Goal: Transaction & Acquisition: Book appointment/travel/reservation

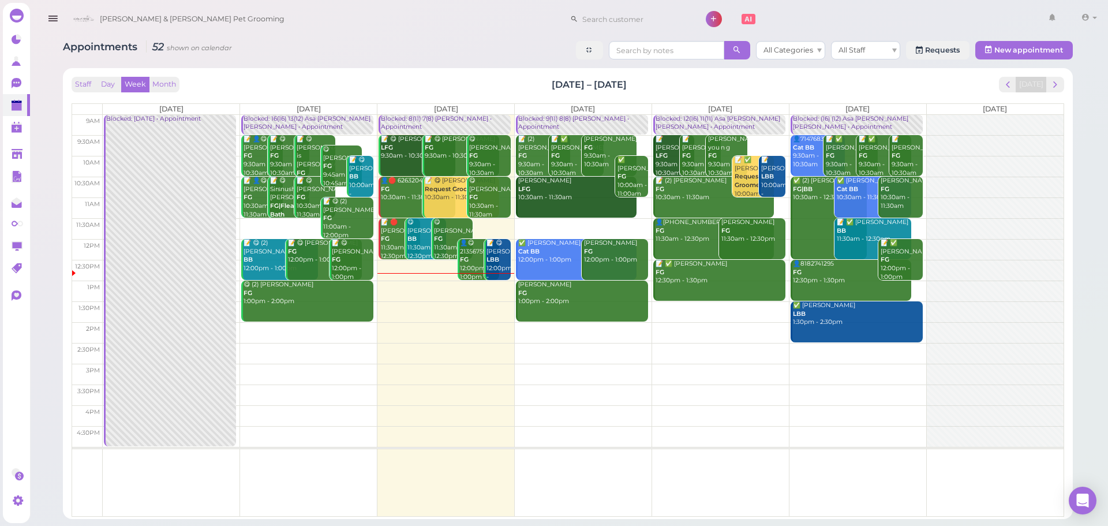
click at [602, 224] on td at bounding box center [583, 228] width 960 height 21
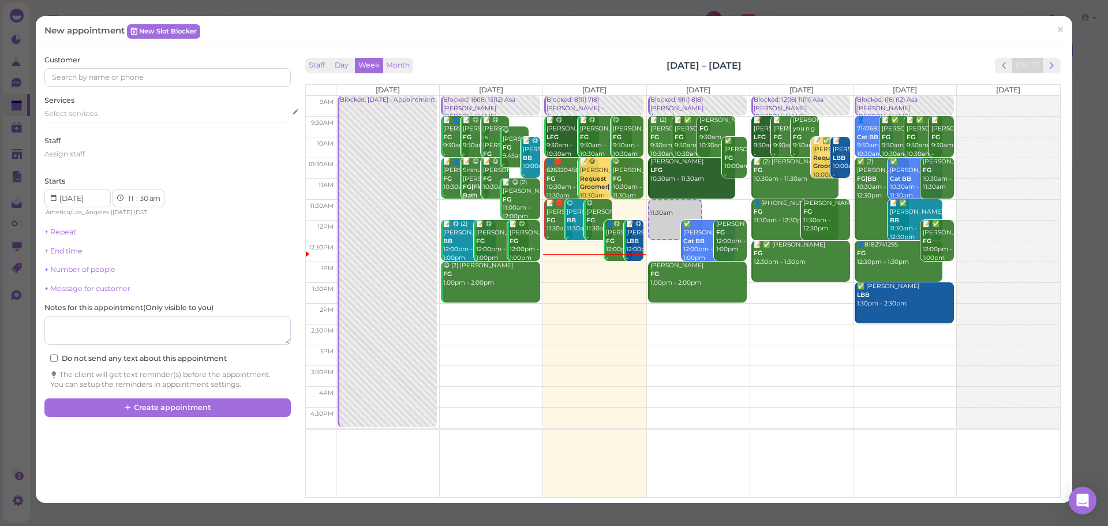
click at [114, 122] on div "Select services" at bounding box center [167, 115] width 246 height 14
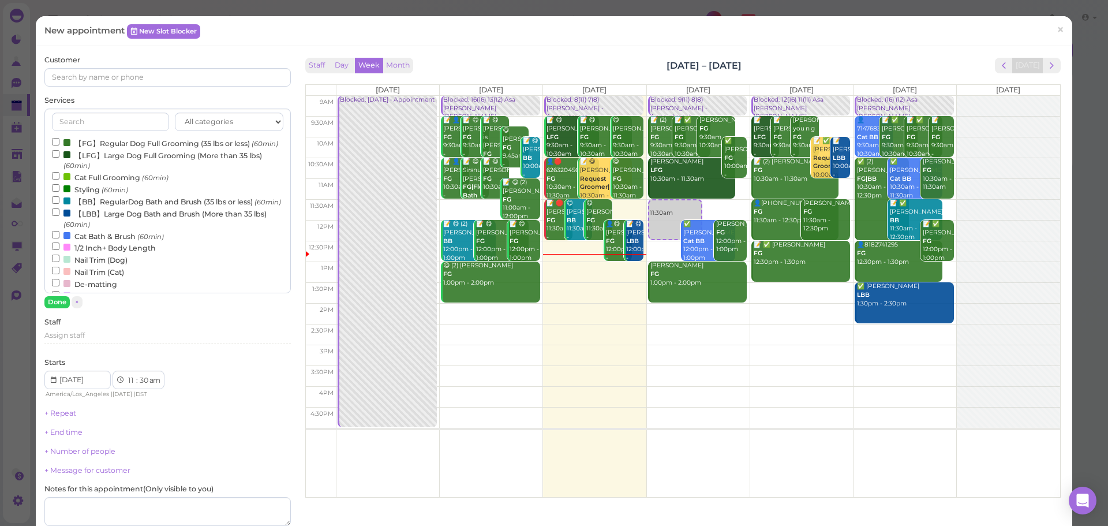
click at [91, 230] on label "【LBB】Large Dog Bath and Brush (More than 35 lbs) (60min)" at bounding box center [167, 218] width 231 height 22
click at [59, 216] on input "【LBB】Large Dog Bath and Brush (More than 35 lbs) (60min)" at bounding box center [55, 211] width 7 height 7
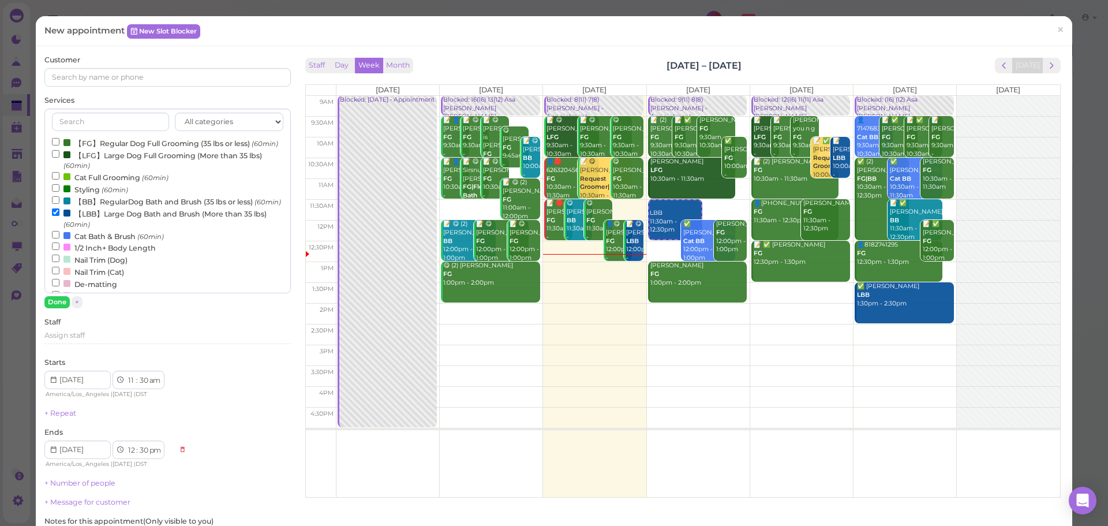
click at [91, 230] on label "【LBB】Large Dog Bath and Brush (More than 35 lbs) (60min)" at bounding box center [167, 218] width 231 height 22
click at [59, 216] on input "【LBB】Large Dog Bath and Brush (More than 35 lbs) (60min)" at bounding box center [55, 211] width 7 height 7
click at [91, 207] on label "【BB】RegularDog Bath and Brush (35 lbs or less) (60min)" at bounding box center [166, 201] width 229 height 12
click at [59, 204] on input "【BB】RegularDog Bath and Brush (35 lbs or less) (60min)" at bounding box center [55, 199] width 7 height 7
click at [55, 305] on button "Done" at bounding box center [56, 302] width 25 height 12
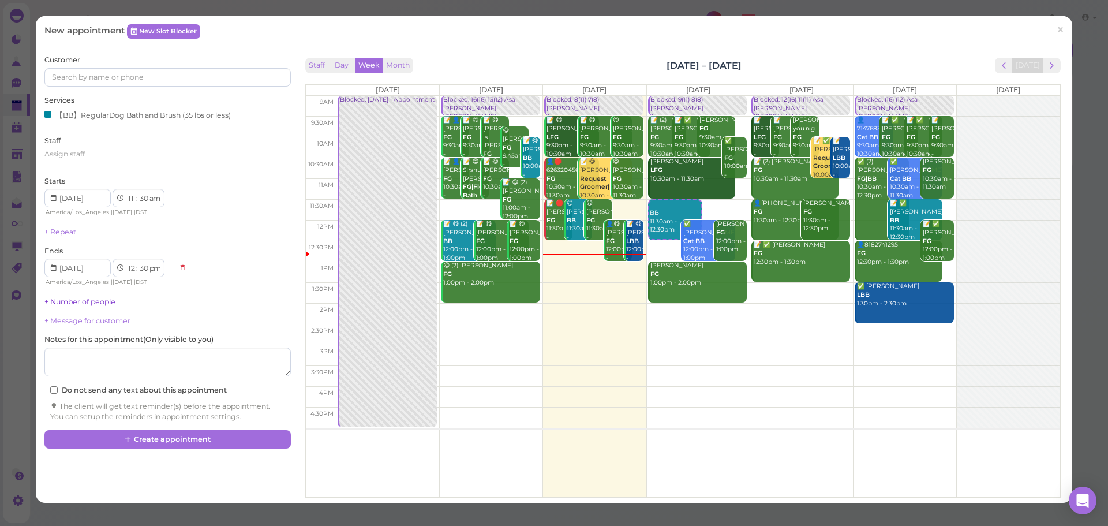
click at [72, 305] on link "+ Number of people" at bounding box center [79, 301] width 71 height 9
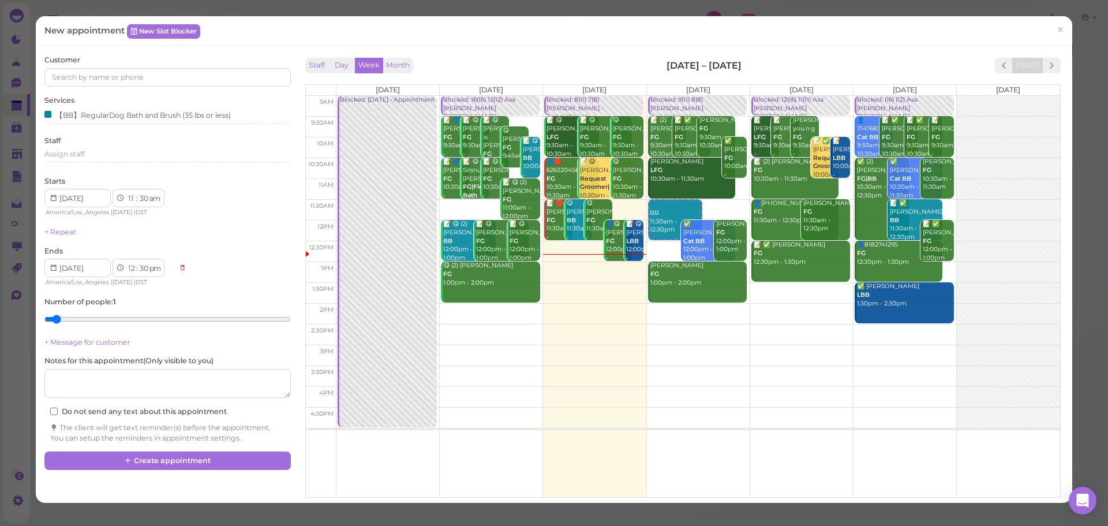
click at [72, 309] on div "Number of people : 1" at bounding box center [167, 313] width 246 height 32
type input "2"
click at [71, 320] on input "range" at bounding box center [167, 319] width 246 height 18
click at [102, 77] on input at bounding box center [167, 77] width 246 height 18
type input "6262301358"
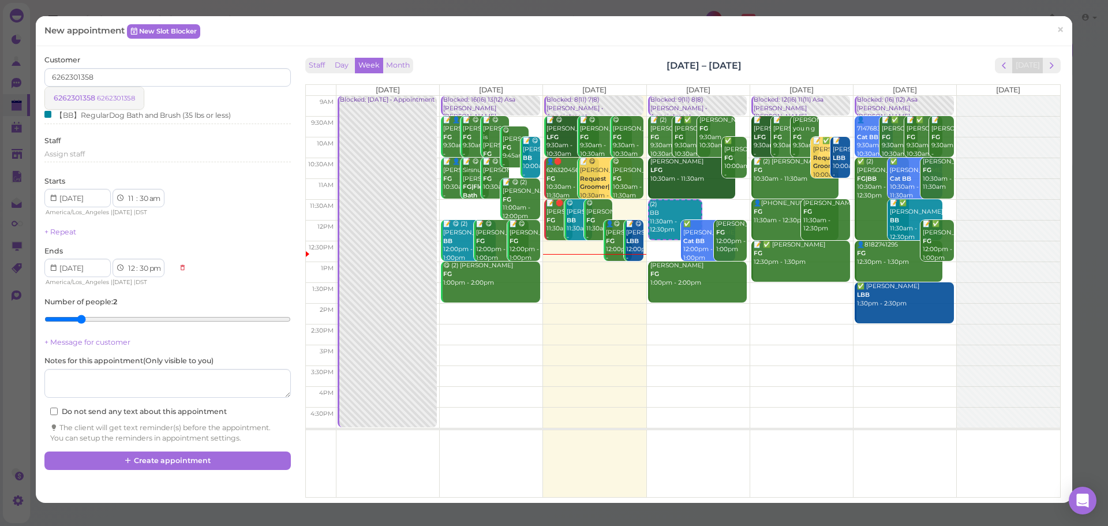
click at [115, 94] on small "6262301358" at bounding box center [116, 98] width 38 height 8
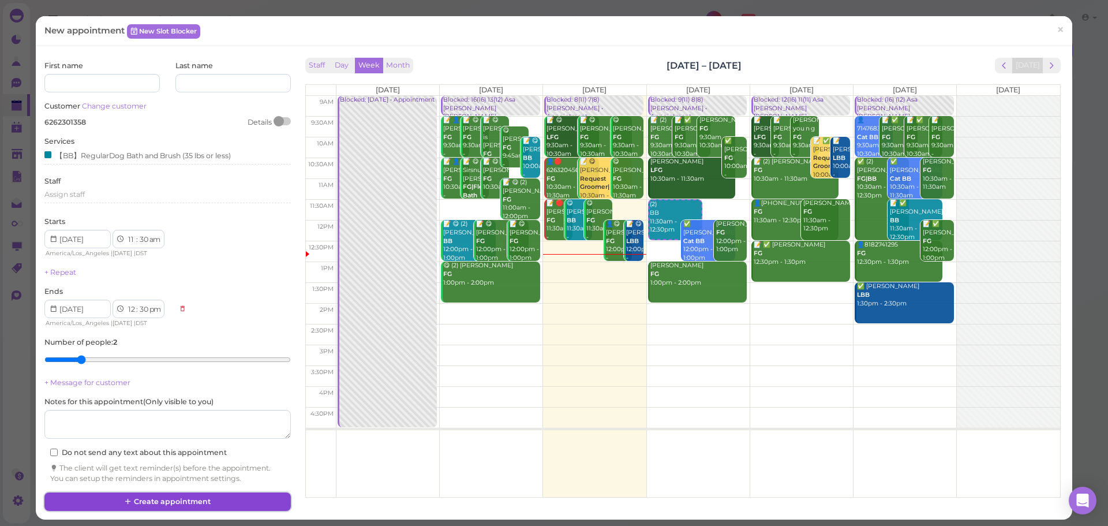
click at [197, 504] on button "Create appointment" at bounding box center [167, 501] width 246 height 18
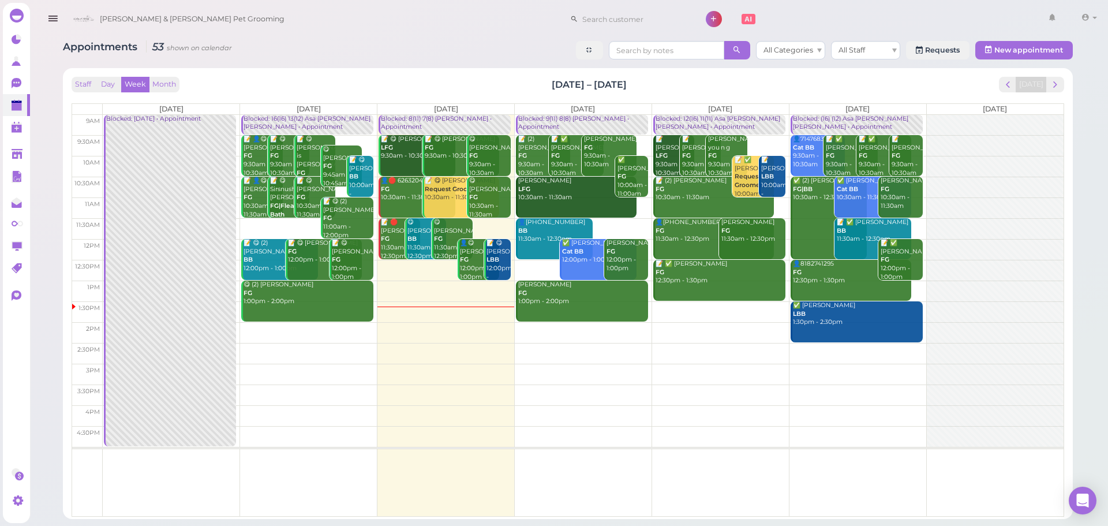
click at [917, 220] on td at bounding box center [583, 228] width 960 height 21
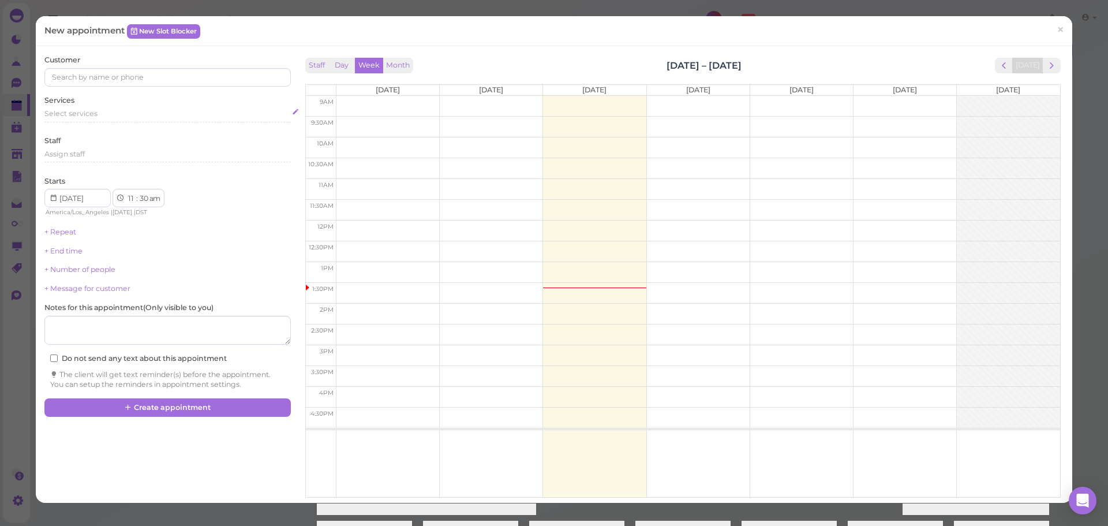
click at [122, 118] on div "Select services" at bounding box center [167, 113] width 246 height 10
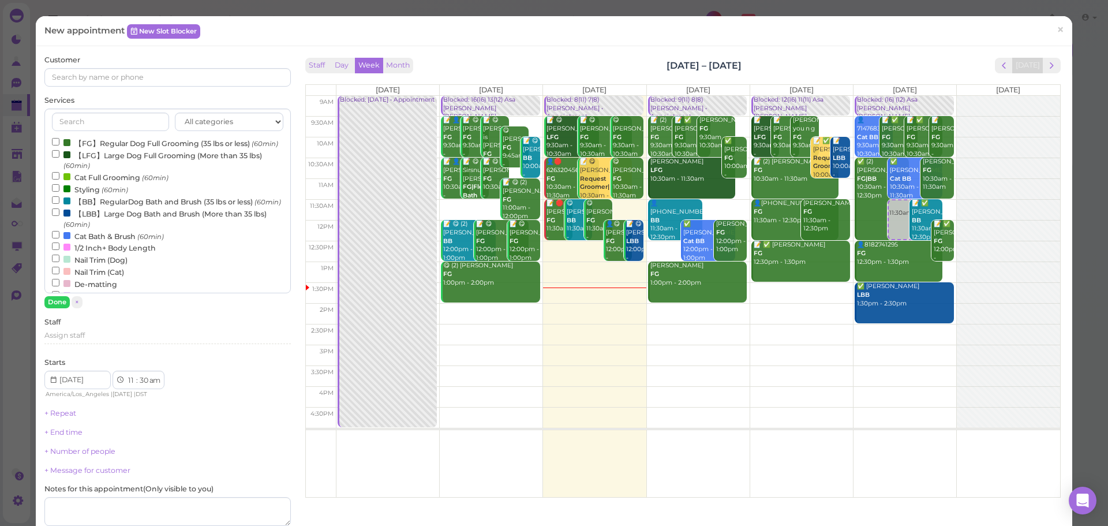
click at [99, 149] on label "【FG】Regular Dog Full Grooming (35 lbs or less) (60min)" at bounding box center [165, 143] width 226 height 12
click at [59, 145] on input "【FG】Regular Dog Full Grooming (35 lbs or less) (60min)" at bounding box center [55, 141] width 7 height 7
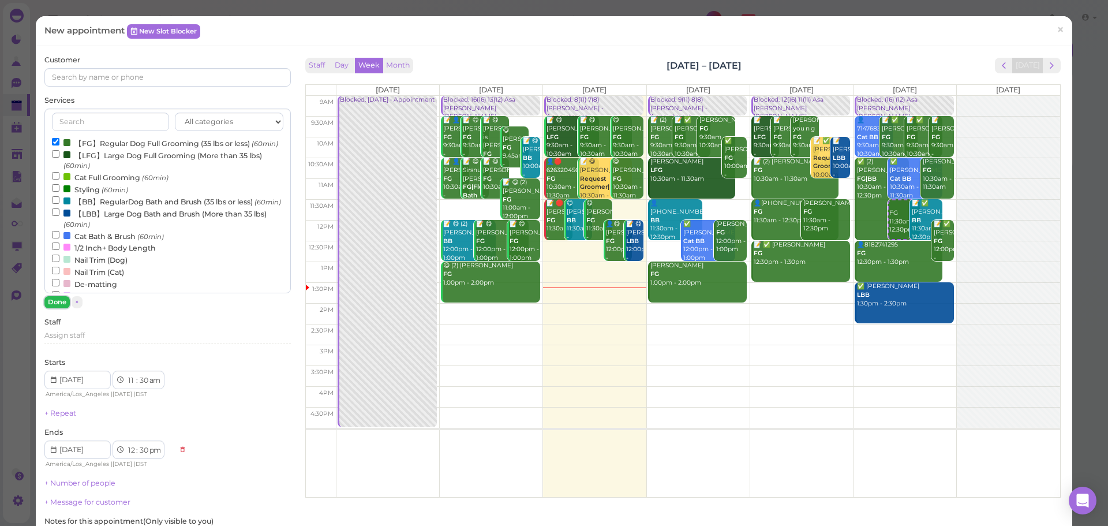
click at [48, 304] on button "Done" at bounding box center [56, 302] width 25 height 12
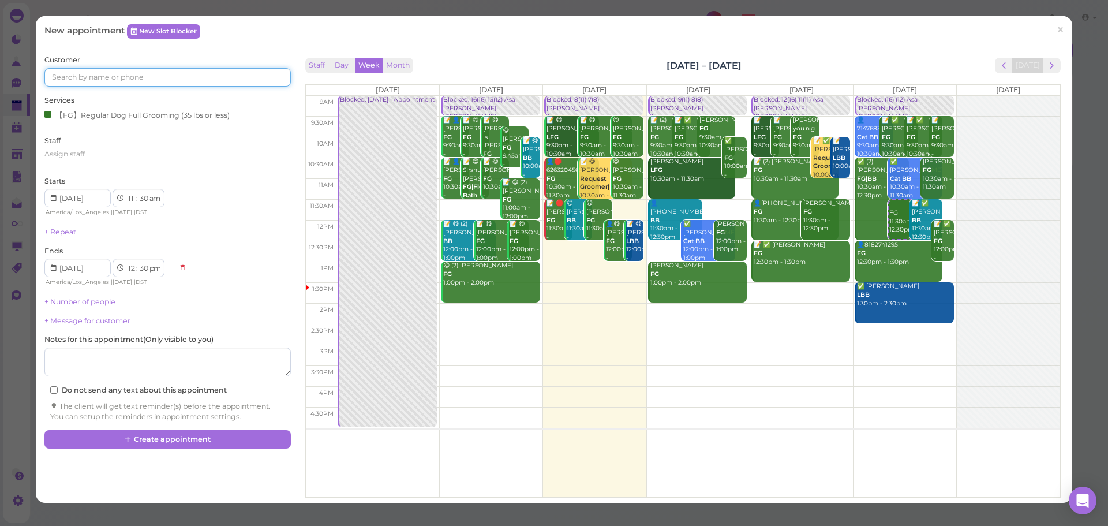
click at [88, 79] on input at bounding box center [167, 77] width 246 height 18
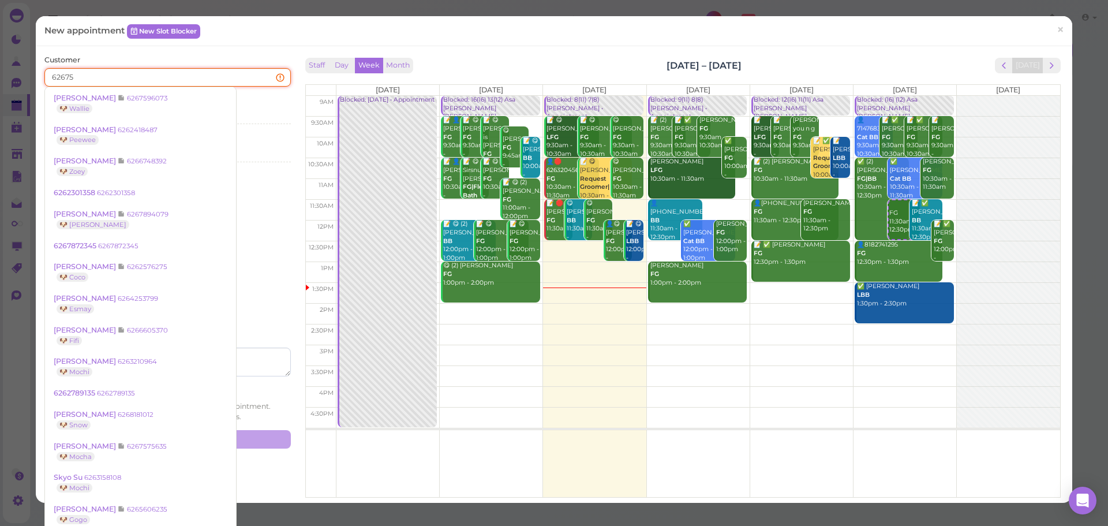
type input "626759"
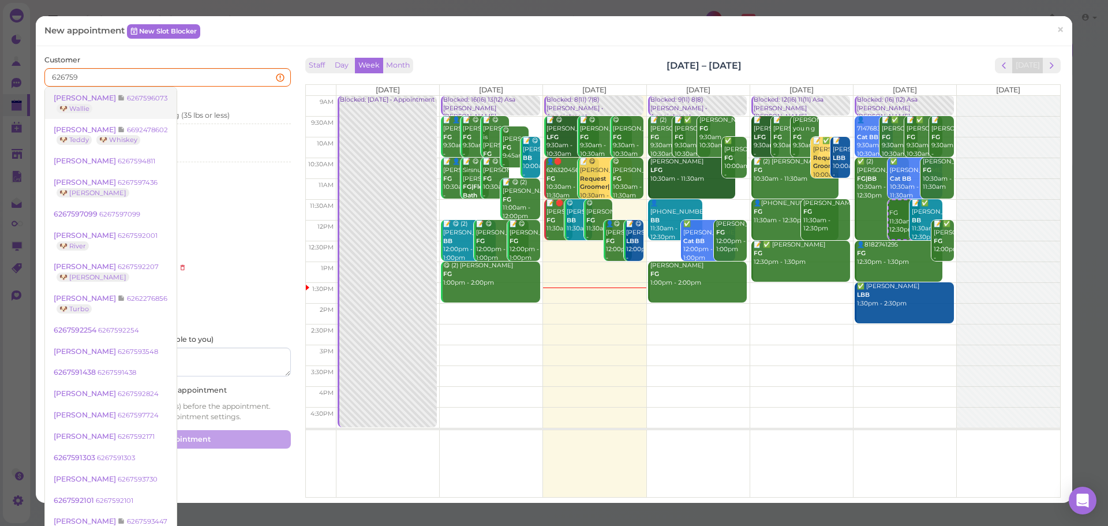
click at [127, 100] on small "6267596073" at bounding box center [147, 98] width 40 height 8
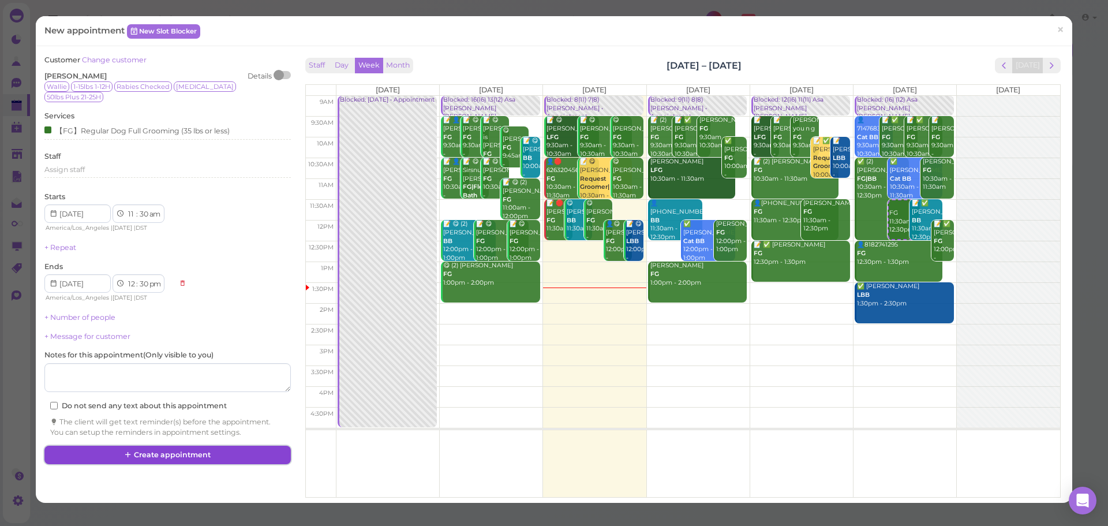
click at [157, 445] on button "Create appointment" at bounding box center [167, 454] width 246 height 18
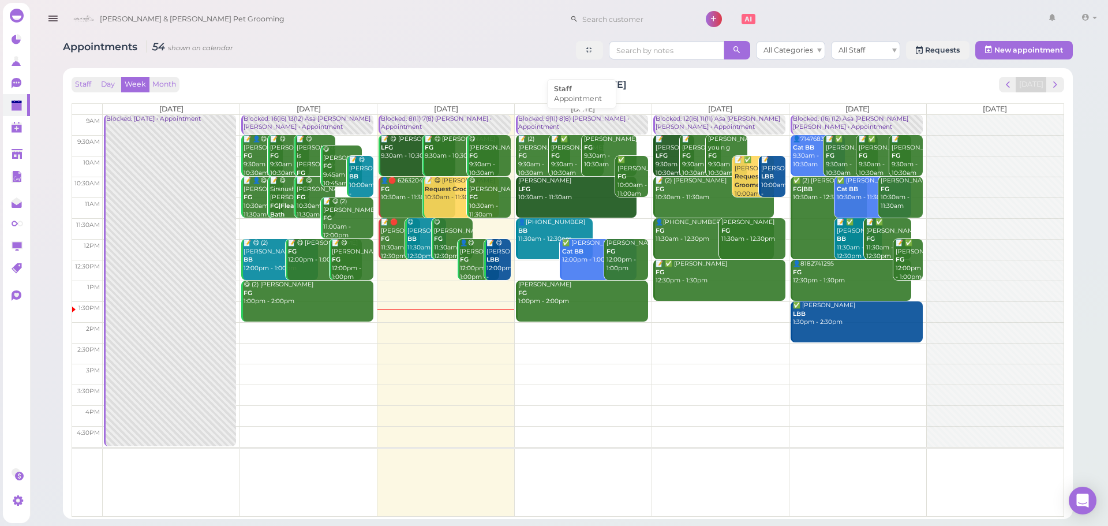
click at [546, 117] on div "Blocked: 9(11) 8(8) [PERSON_NAME] • Appointment" at bounding box center [582, 123] width 130 height 17
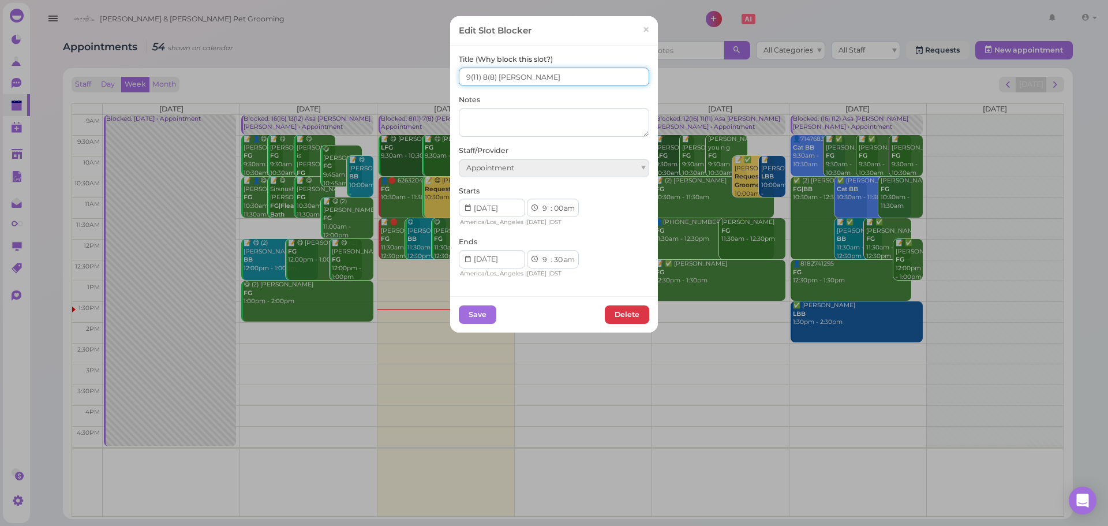
click at [459, 75] on input "9(11) 8(8) [PERSON_NAME]" at bounding box center [554, 76] width 190 height 18
type input "11(11) 8(8) [PERSON_NAME]"
click at [469, 318] on button "Save" at bounding box center [477, 314] width 37 height 18
